Goal: Book appointment/travel/reservation

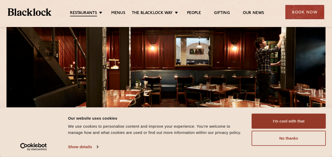
click at [275, 122] on button "I'm cool with that" at bounding box center [288, 121] width 74 height 15
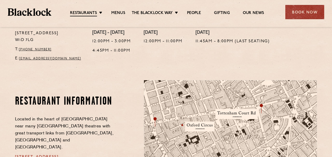
scroll to position [224, 0]
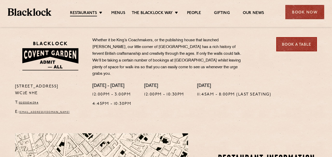
scroll to position [165, 0]
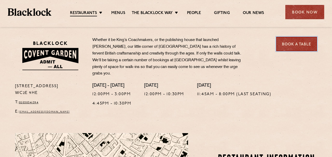
click at [297, 45] on link "Book a Table" at bounding box center [296, 44] width 41 height 14
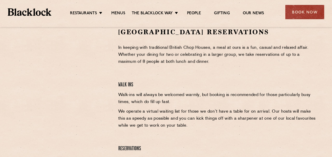
scroll to position [175, 0]
